Goal: Transaction & Acquisition: Download file/media

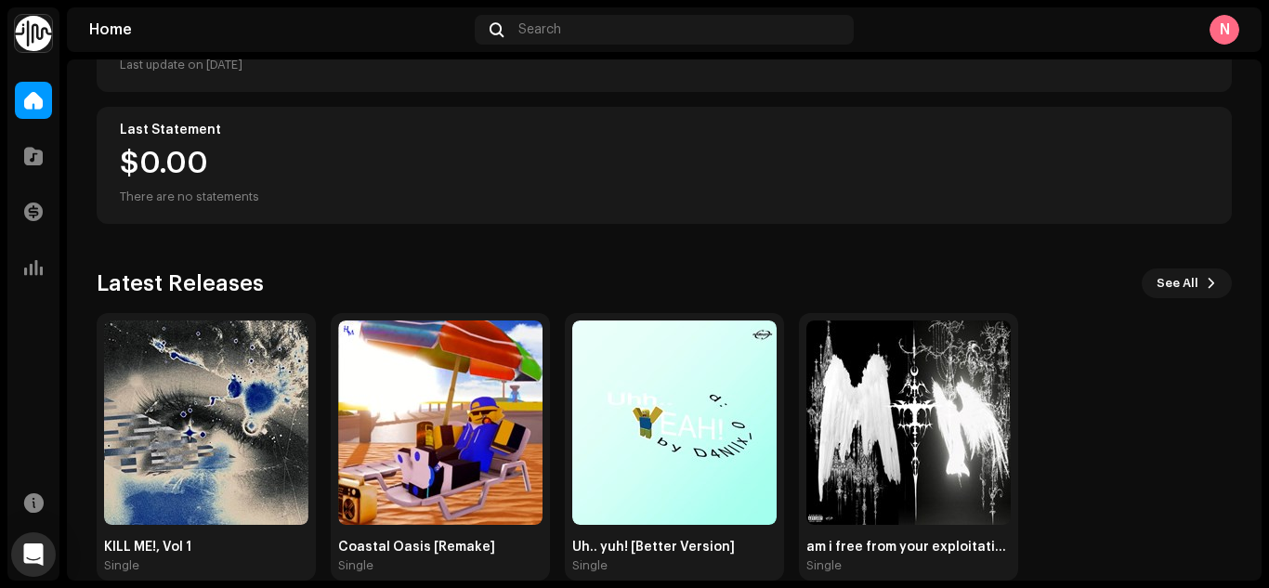
scroll to position [330, 0]
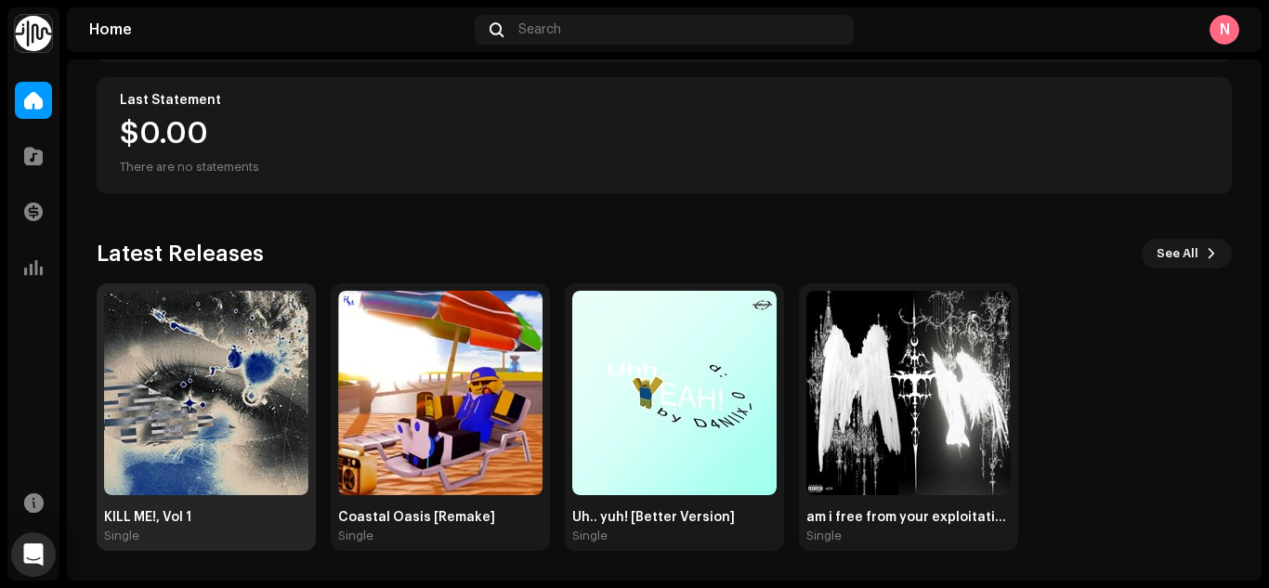
click at [164, 333] on img at bounding box center [206, 393] width 204 height 204
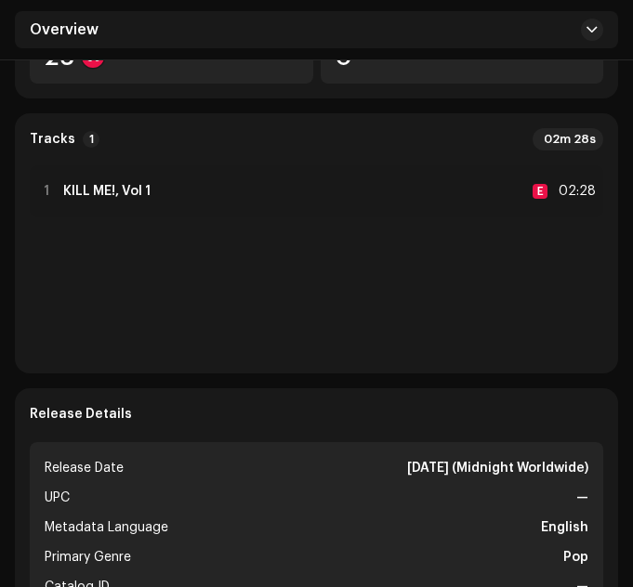
scroll to position [488, 0]
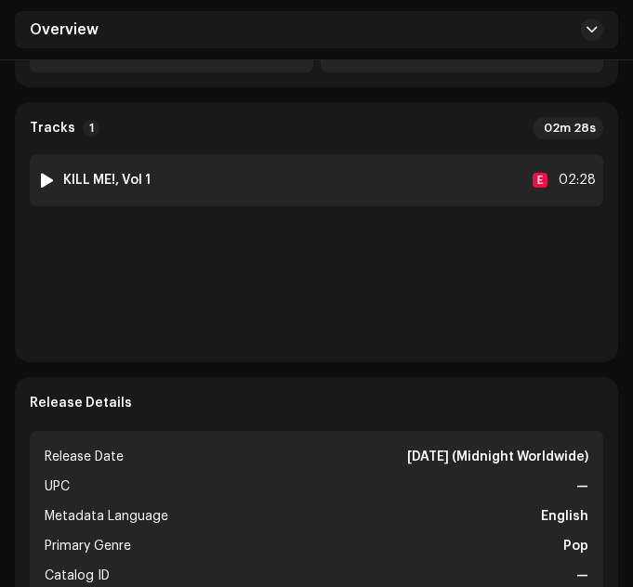
click at [135, 178] on strong "KILL ME!, Vol 1" at bounding box center [106, 180] width 87 height 15
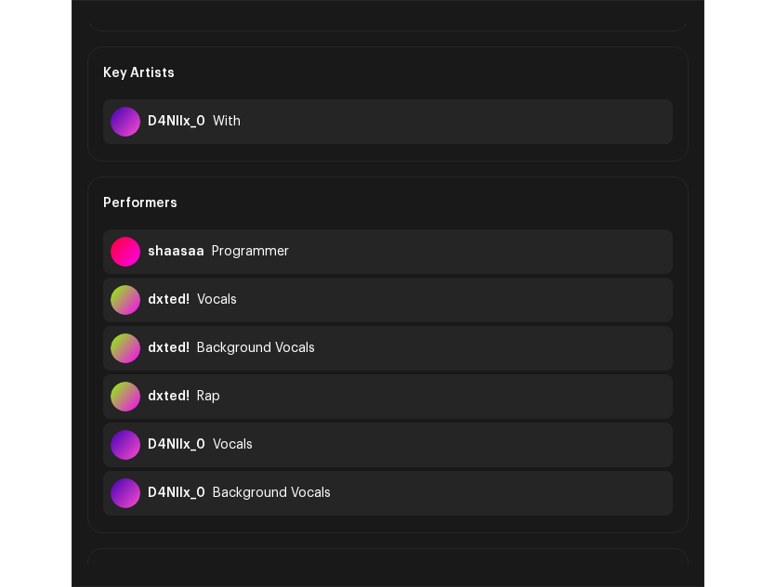
scroll to position [0, 0]
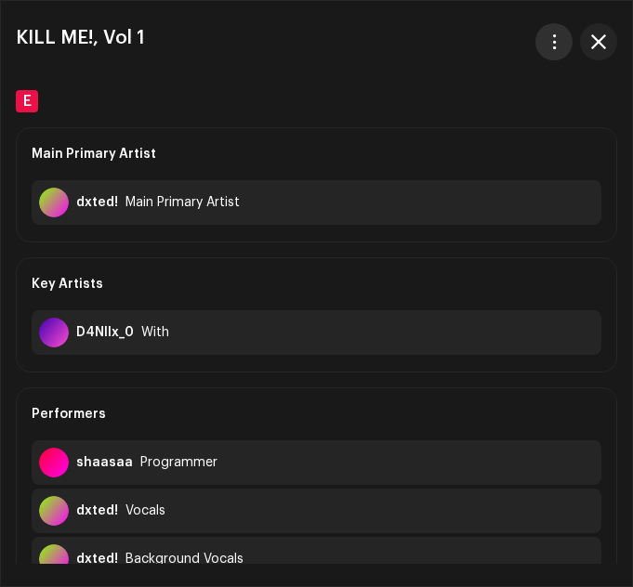
click at [551, 31] on button "button" at bounding box center [553, 41] width 37 height 37
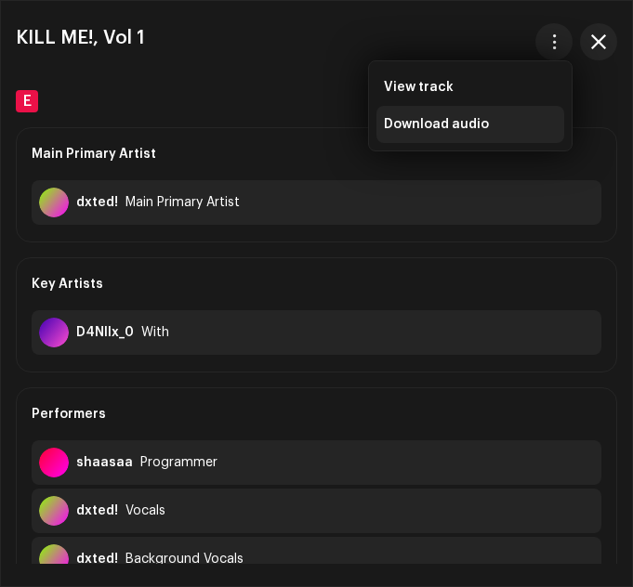
click at [422, 134] on div "Download audio" at bounding box center [470, 124] width 188 height 37
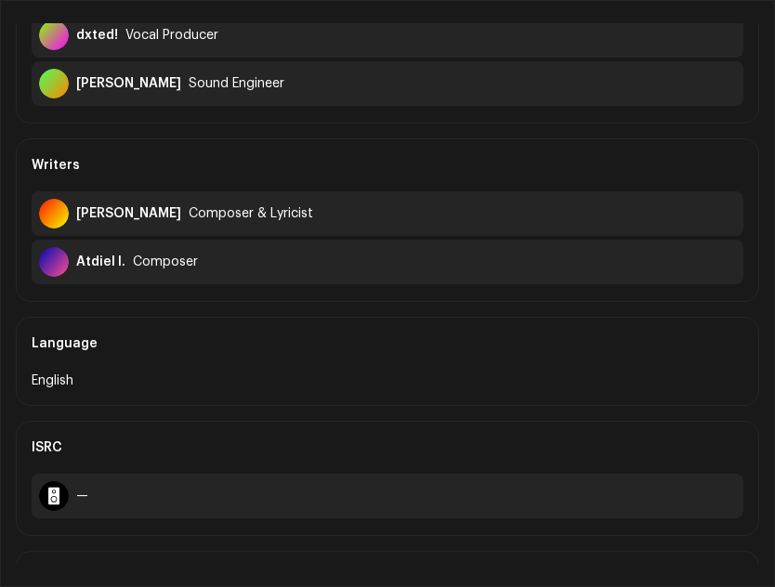
scroll to position [1095, 0]
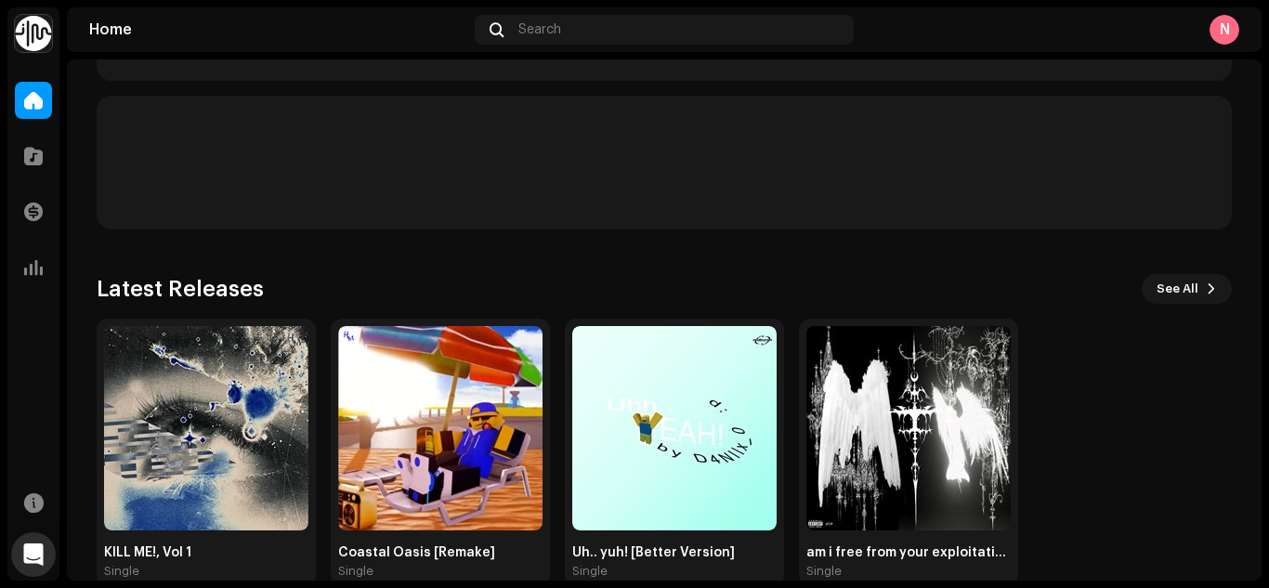
scroll to position [330, 0]
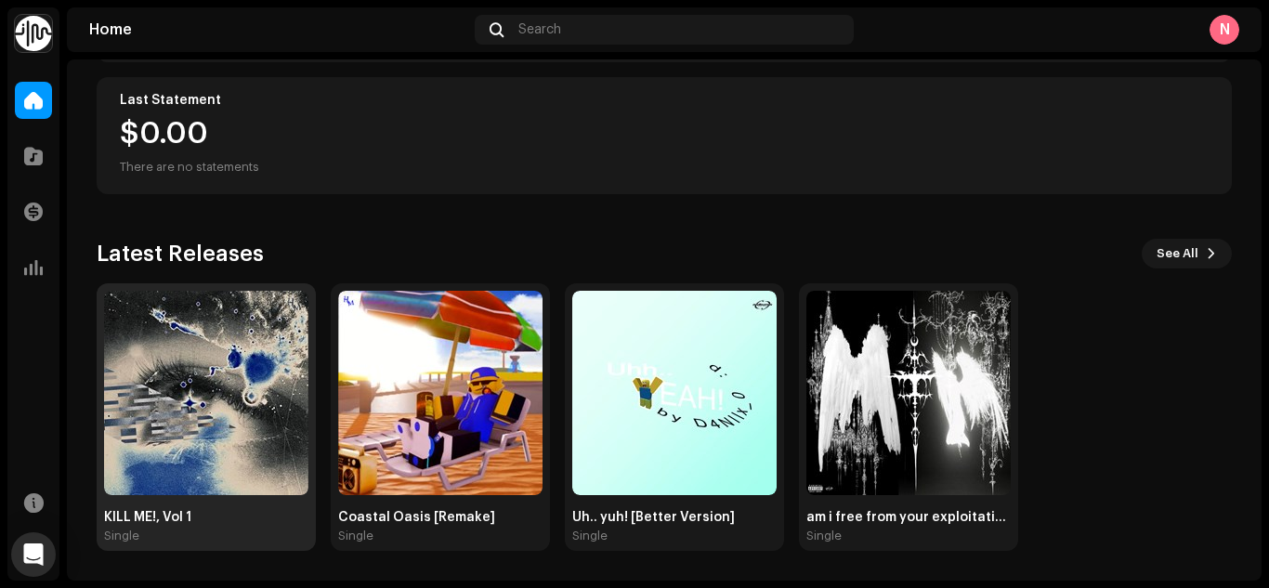
click at [167, 385] on img at bounding box center [206, 393] width 204 height 204
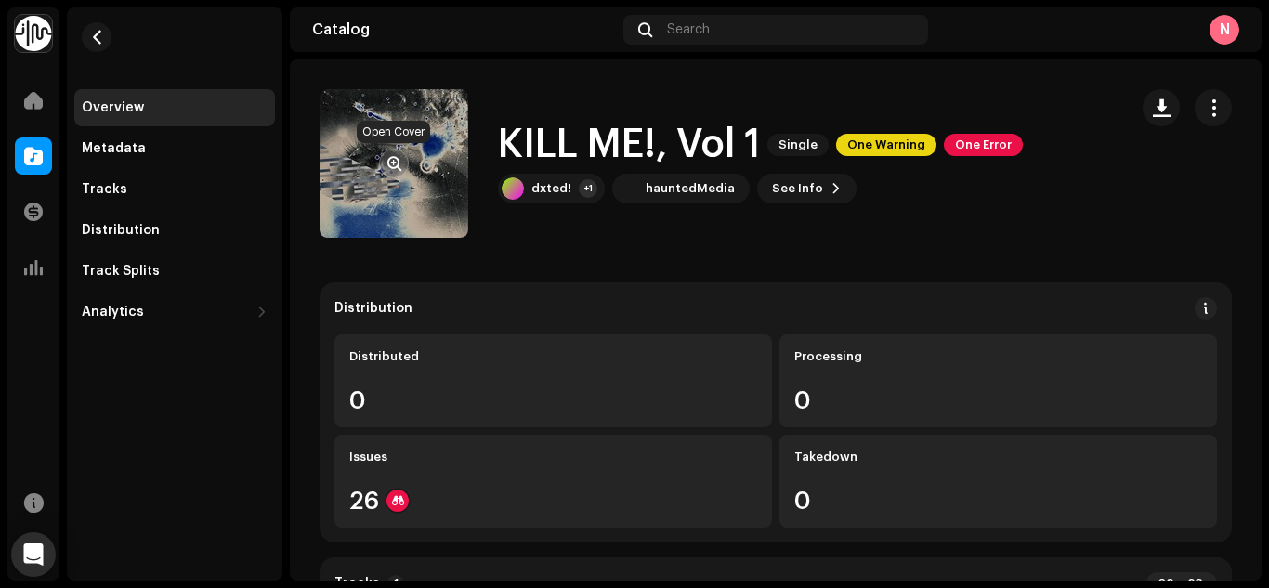
click at [400, 161] on span "button" at bounding box center [394, 163] width 14 height 15
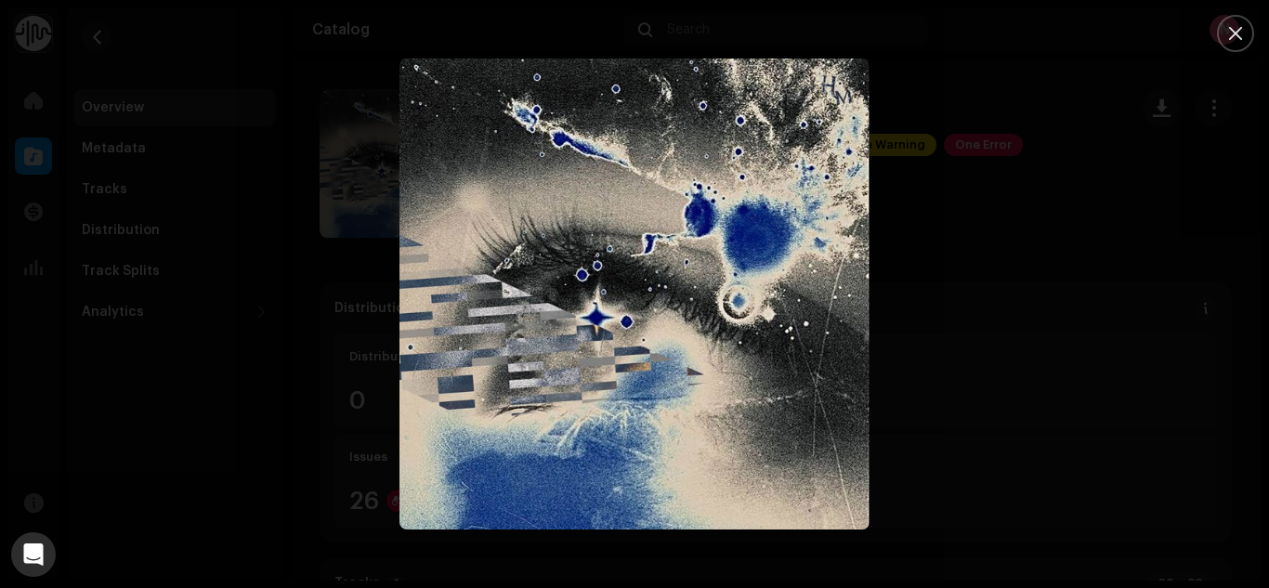
drag, startPoint x: 595, startPoint y: 259, endPoint x: 604, endPoint y: 111, distance: 148.8
click at [604, 111] on img "1" at bounding box center [634, 294] width 470 height 470
drag, startPoint x: 567, startPoint y: 251, endPoint x: 545, endPoint y: 137, distance: 115.3
click at [545, 137] on img "1" at bounding box center [634, 294] width 470 height 470
click at [344, 190] on div at bounding box center [634, 294] width 1269 height 588
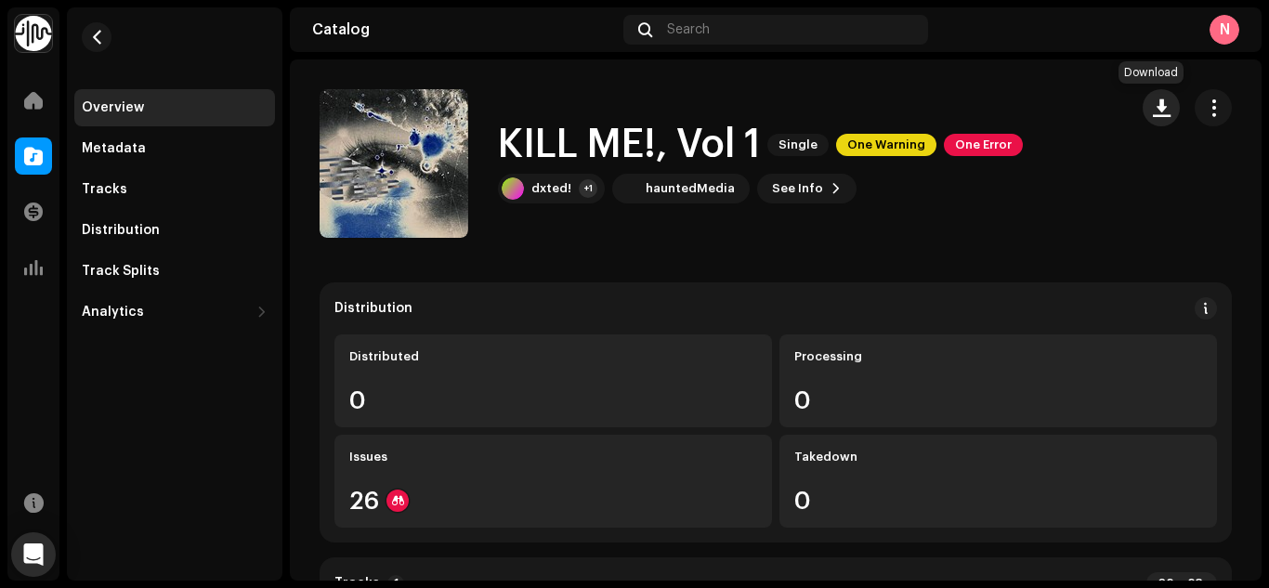
click at [1153, 115] on span "button" at bounding box center [1162, 107] width 18 height 15
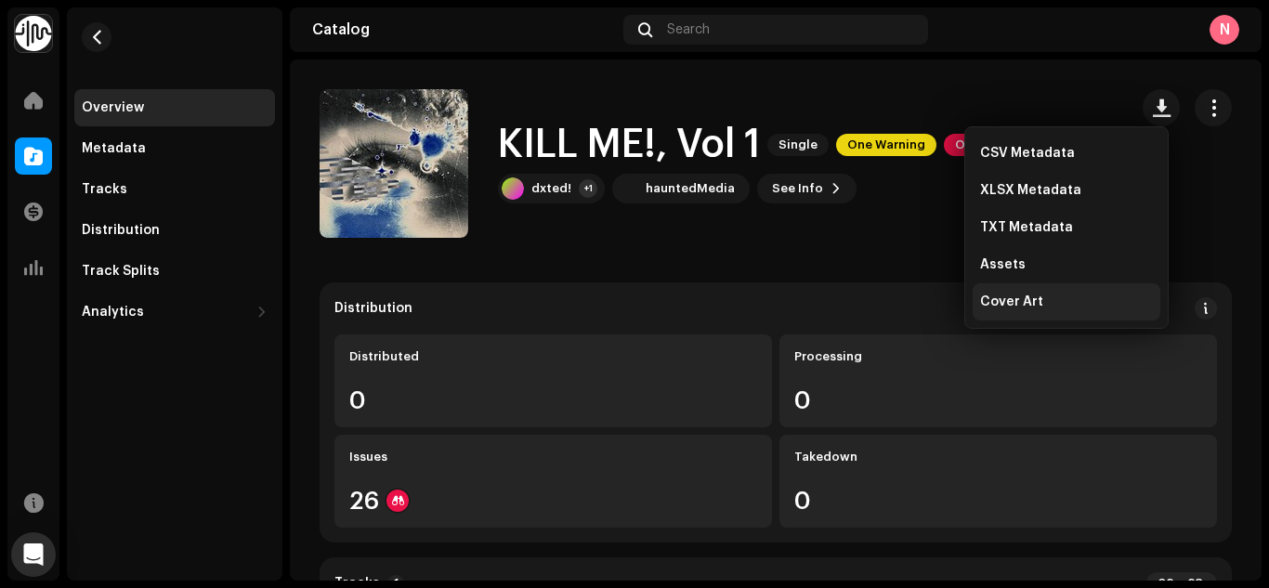
click at [1025, 301] on span "Cover Art" at bounding box center [1011, 301] width 63 height 15
